Goal: Task Accomplishment & Management: Use online tool/utility

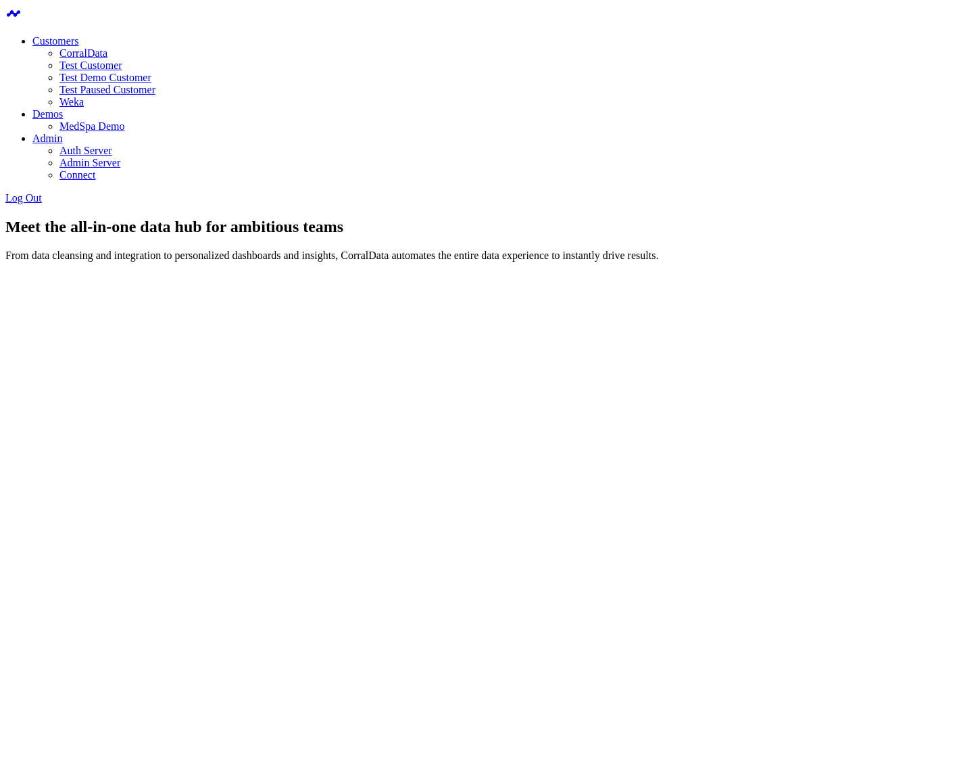
click at [107, 52] on link "CorralData" at bounding box center [83, 52] width 48 height 11
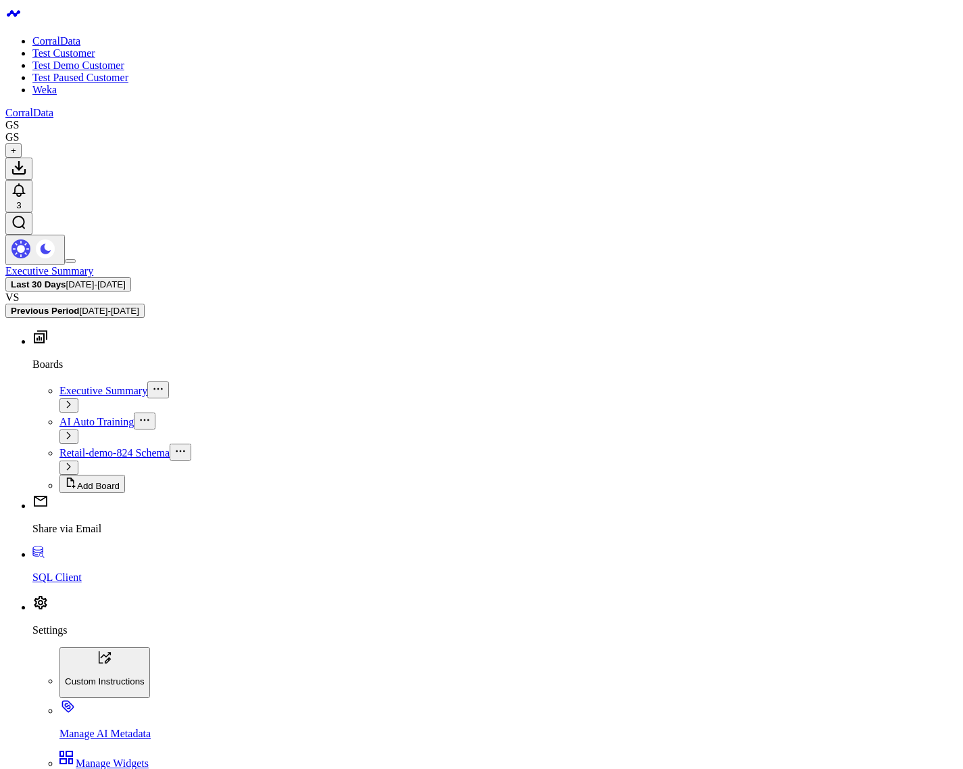
click at [75, 447] on span "Retail-demo-824 Schema" at bounding box center [114, 452] width 110 height 11
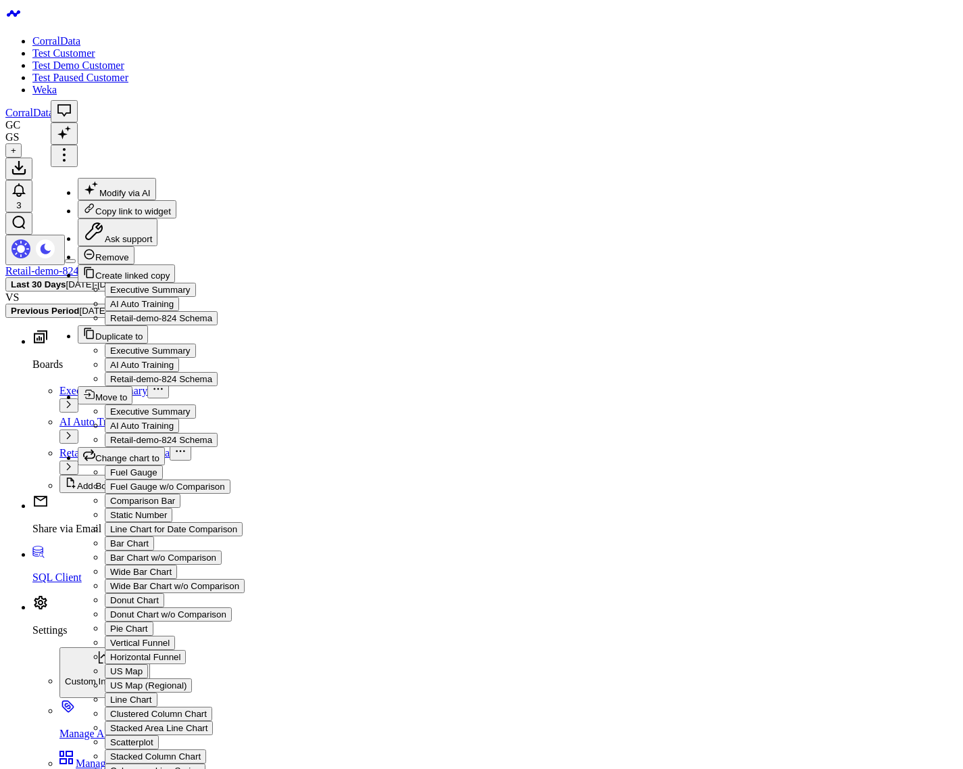
drag, startPoint x: 564, startPoint y: 629, endPoint x: 592, endPoint y: 594, distance: 45.7
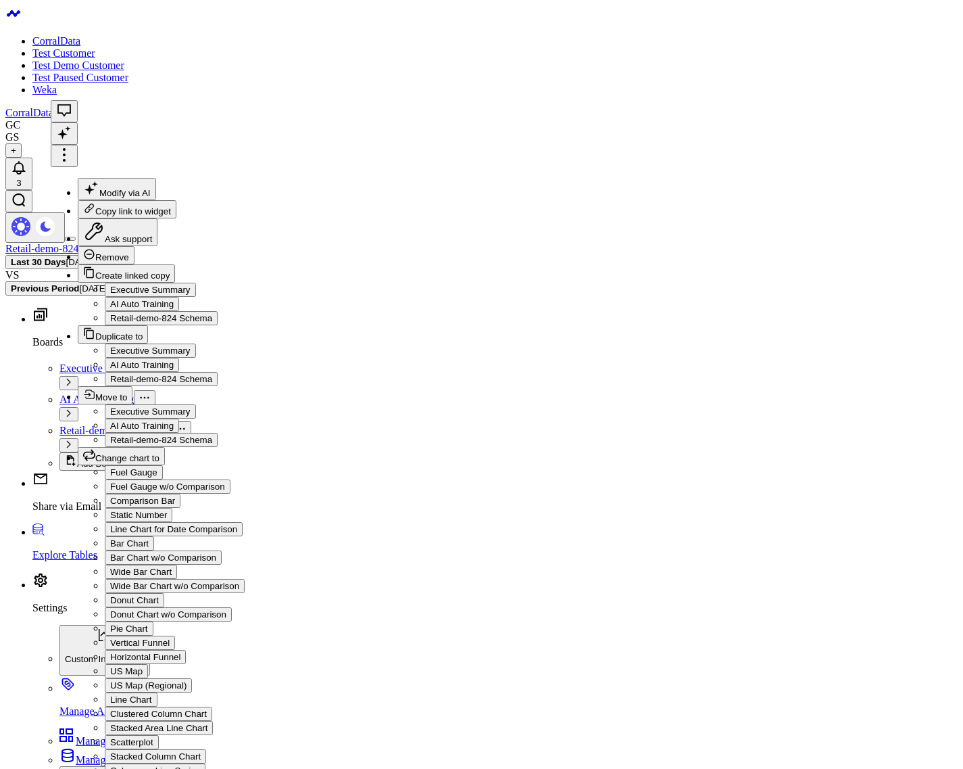
drag, startPoint x: 671, startPoint y: 328, endPoint x: 681, endPoint y: 329, distance: 10.2
